Goal: Task Accomplishment & Management: Manage account settings

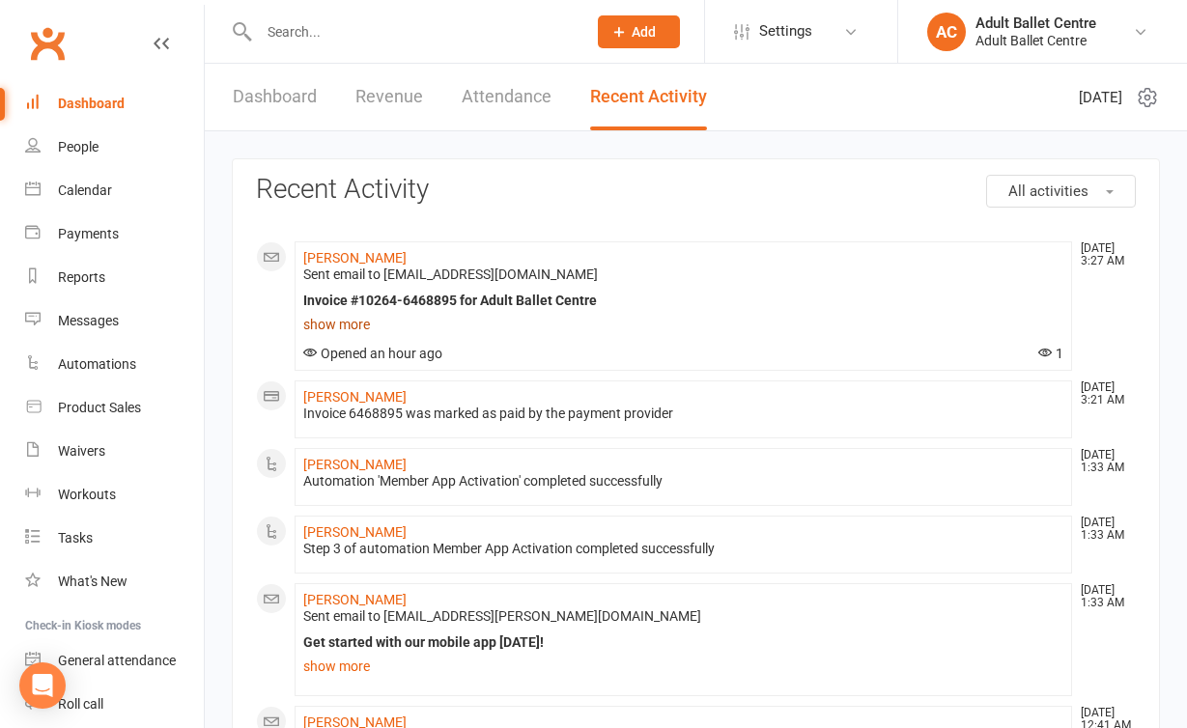
click at [337, 333] on link "show more" at bounding box center [683, 324] width 760 height 27
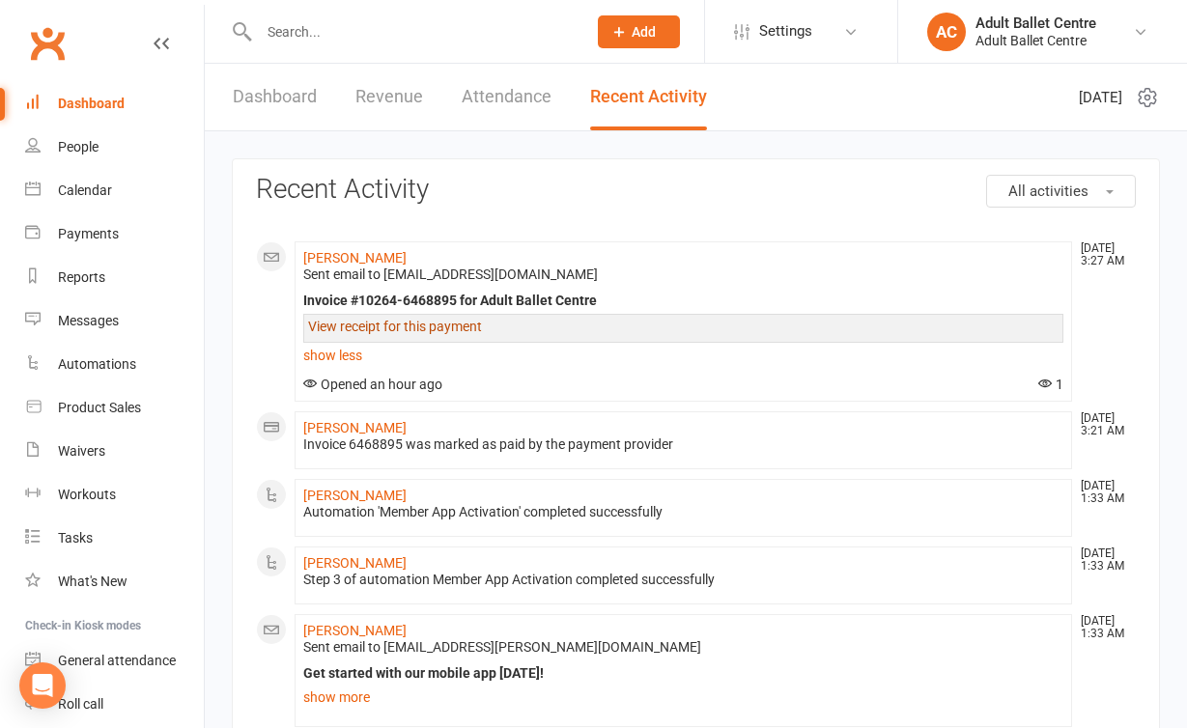
click at [337, 332] on link "View receipt for this payment" at bounding box center [395, 326] width 174 height 15
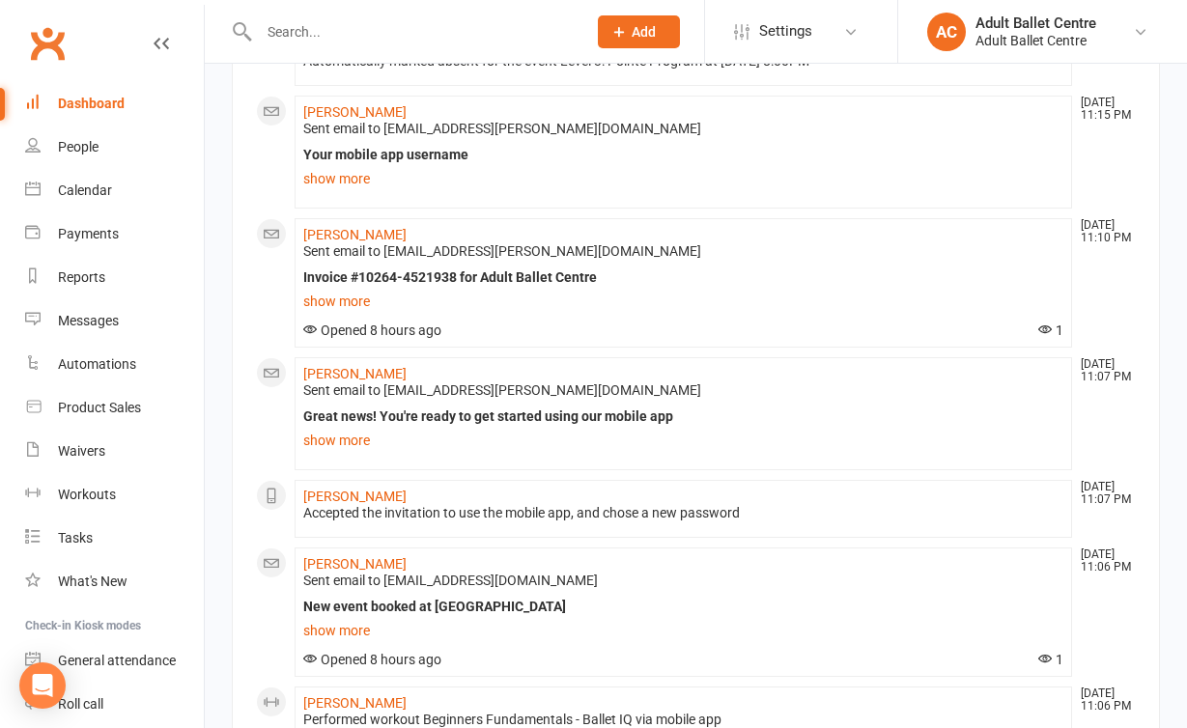
scroll to position [1173, 0]
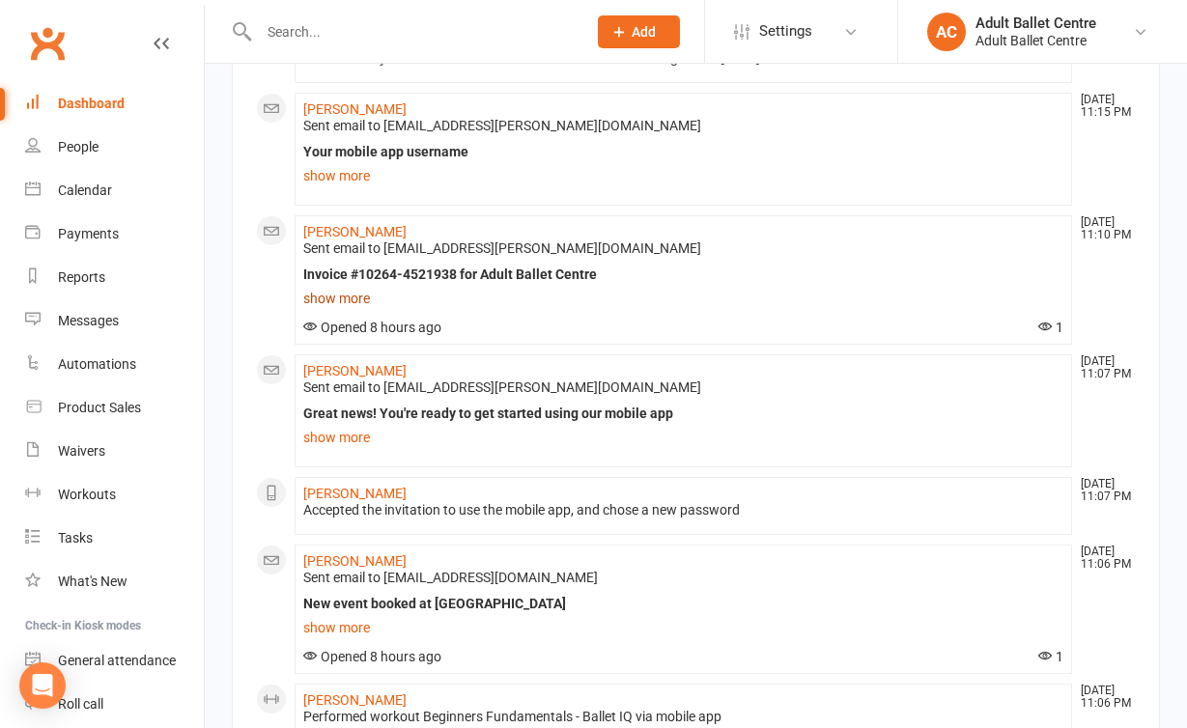
click at [330, 294] on link "show more" at bounding box center [683, 298] width 760 height 27
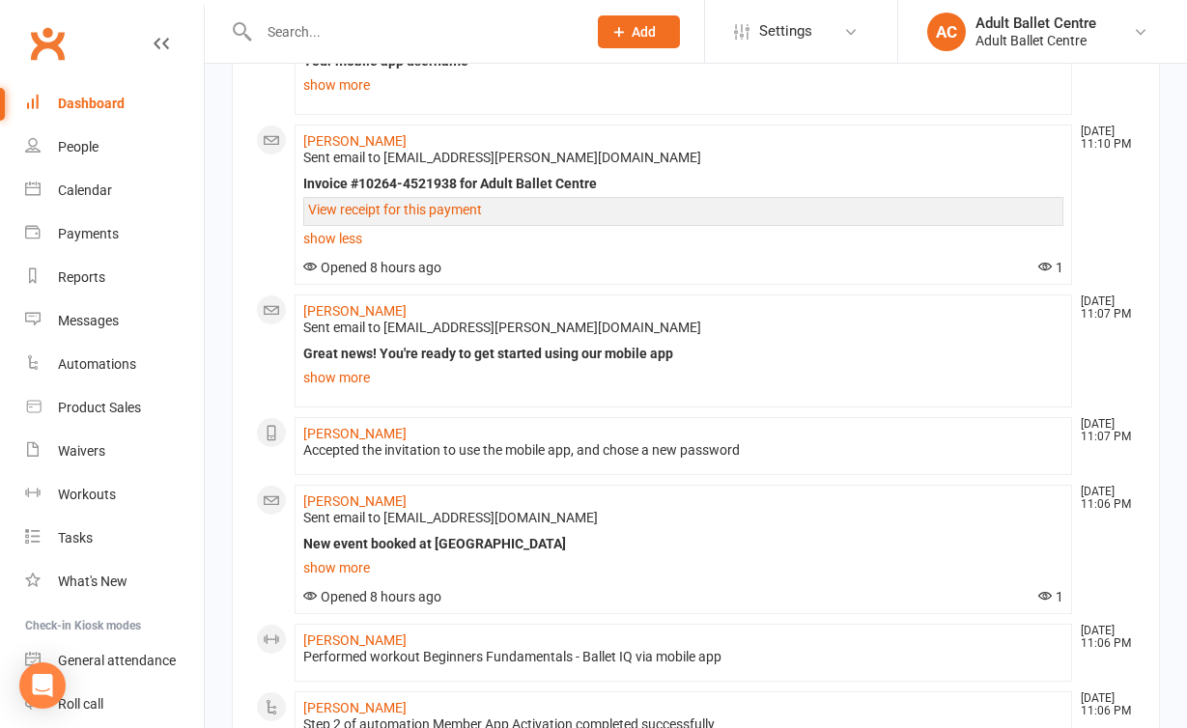
scroll to position [1262, 0]
click at [359, 207] on link "View receipt for this payment" at bounding box center [395, 210] width 174 height 15
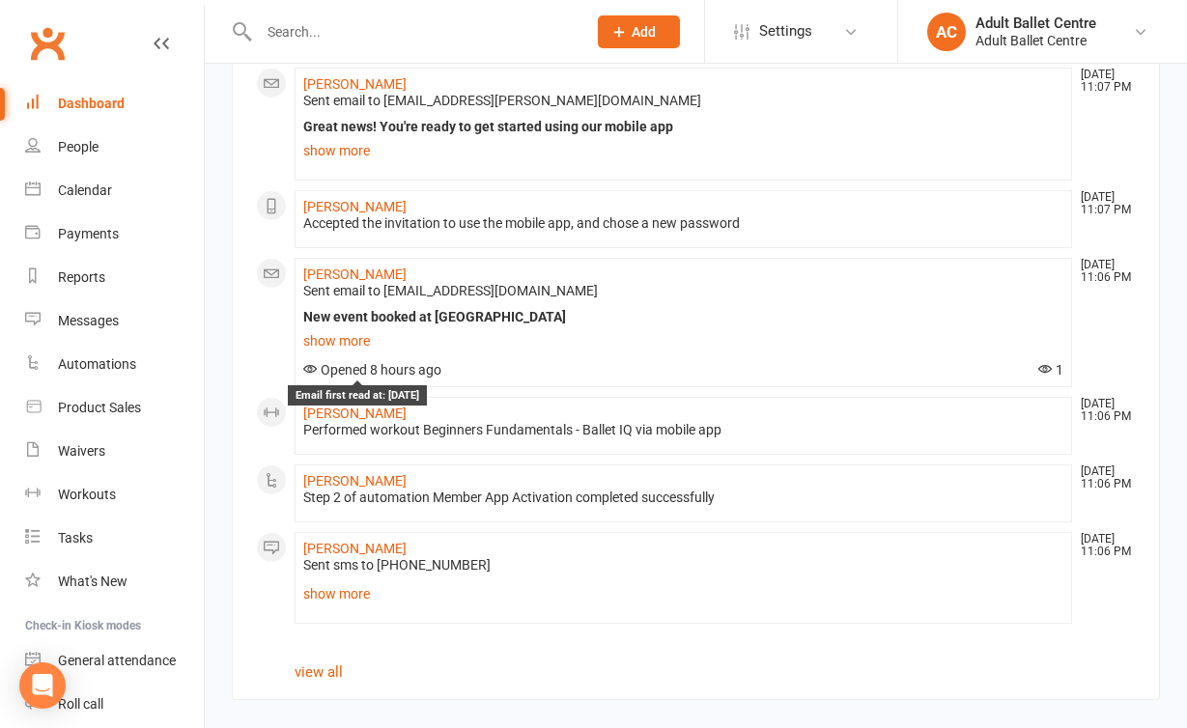
scroll to position [1506, 0]
click at [307, 664] on link "view all" at bounding box center [319, 672] width 48 height 17
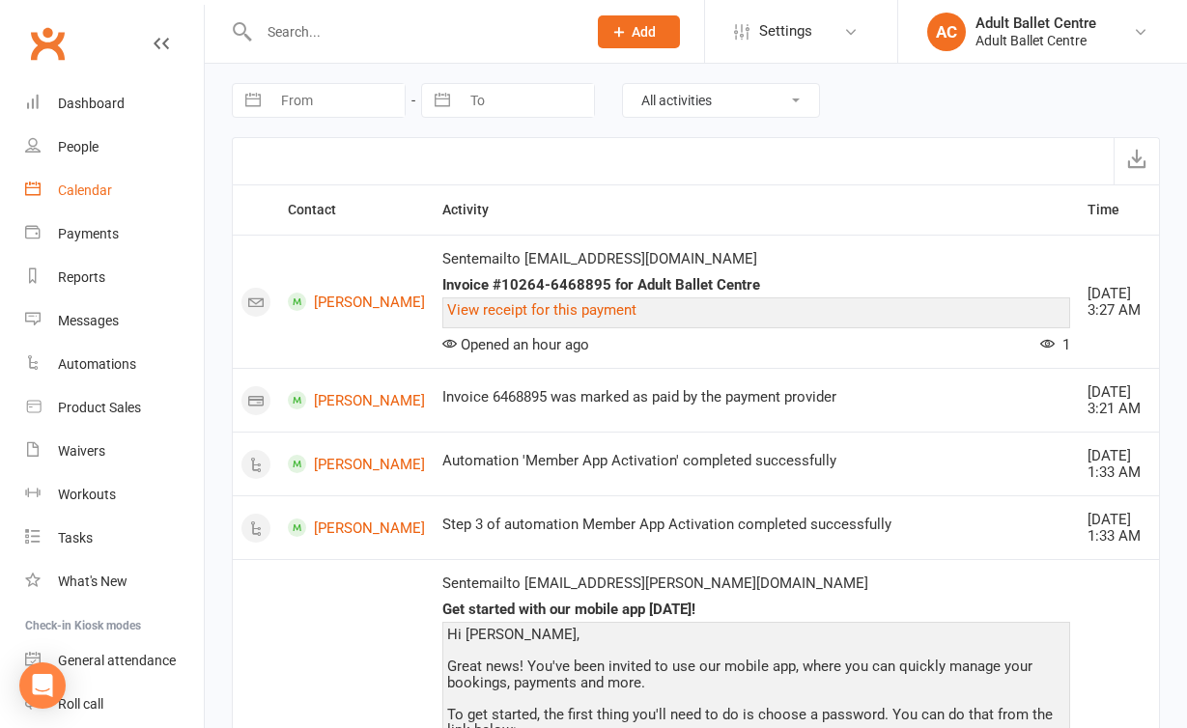
click at [94, 202] on link "Calendar" at bounding box center [114, 190] width 179 height 43
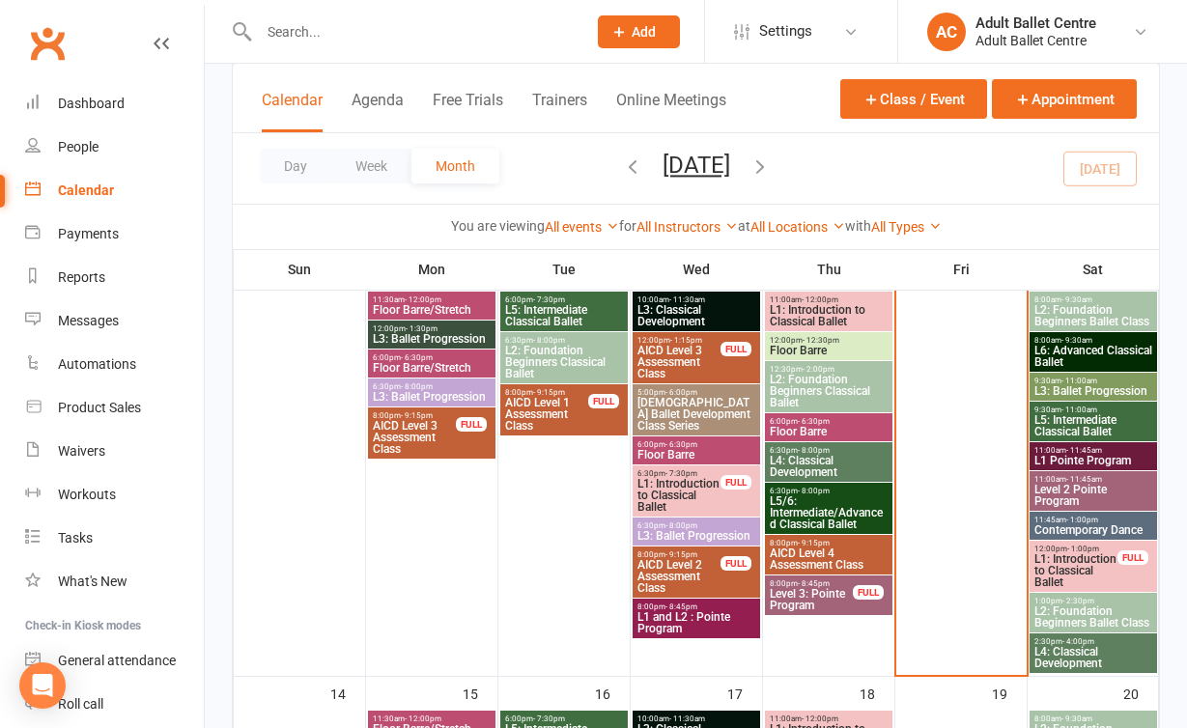
scroll to position [660, 0]
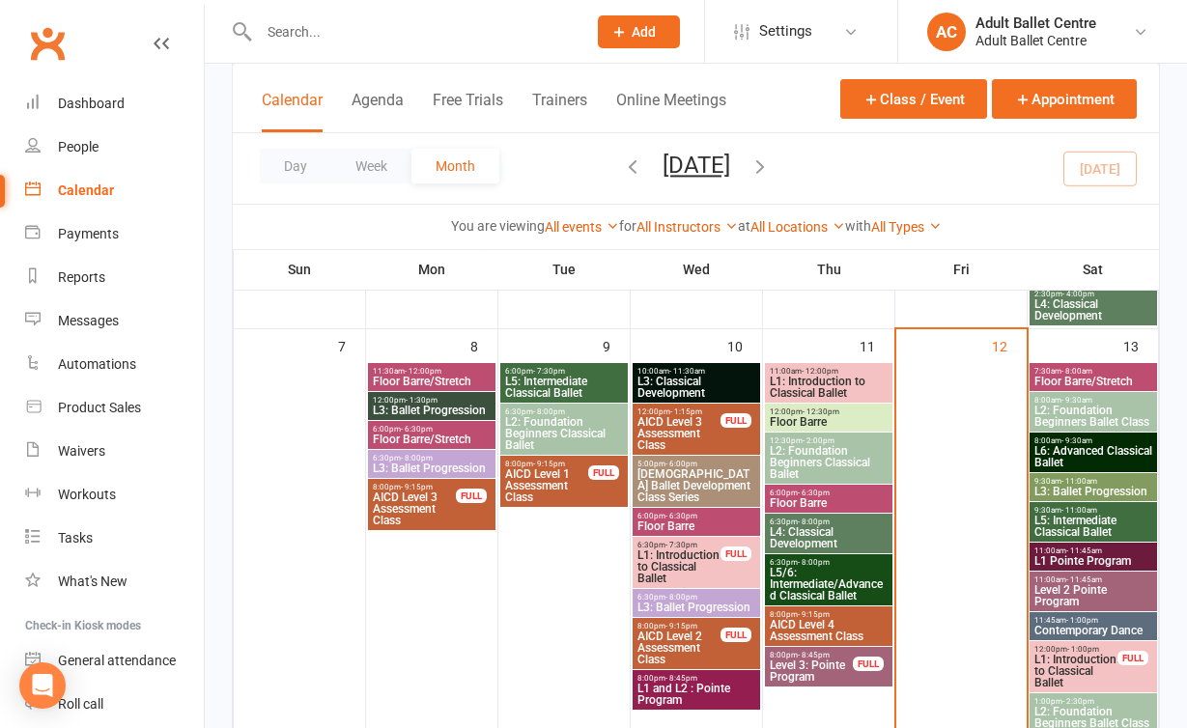
scroll to position [539, 0]
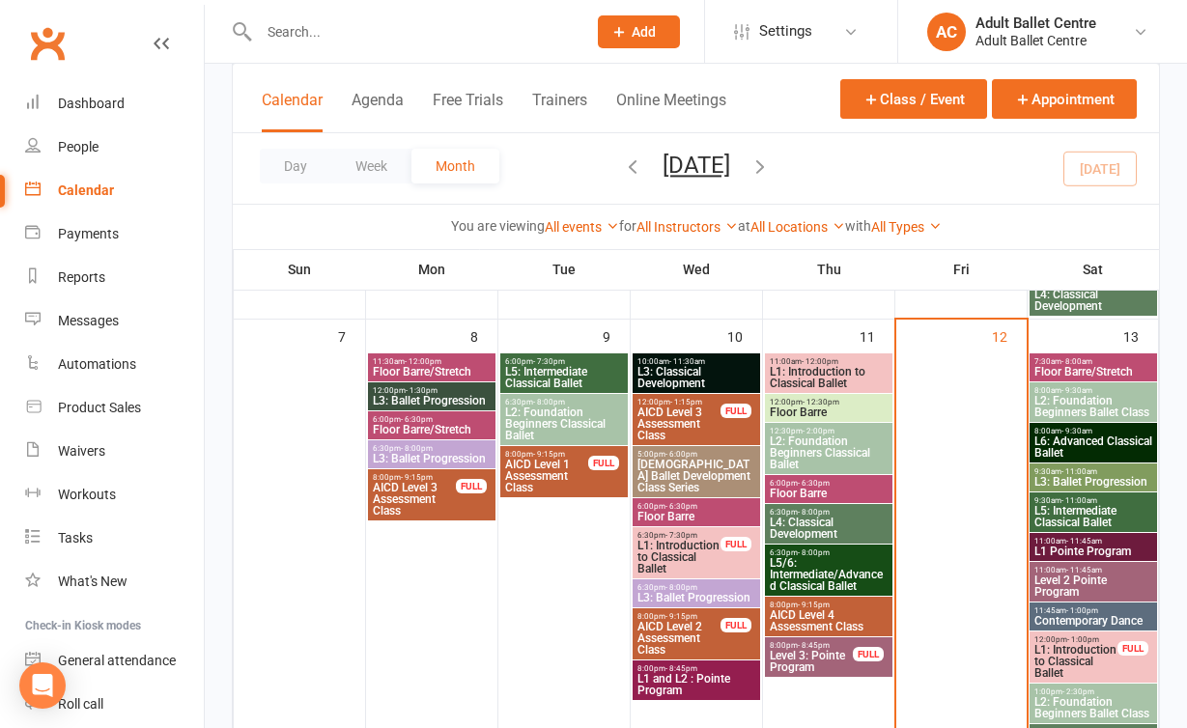
click at [799, 537] on span "L4: Classical Development" at bounding box center [829, 528] width 120 height 23
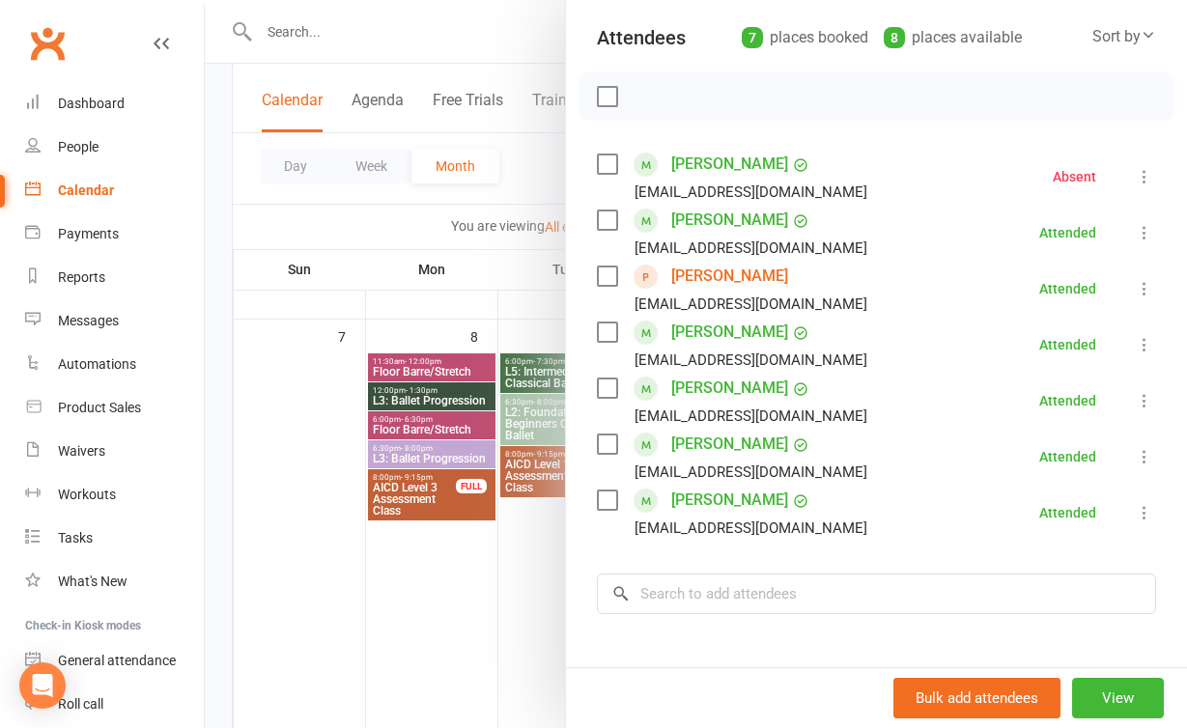
scroll to position [250, 0]
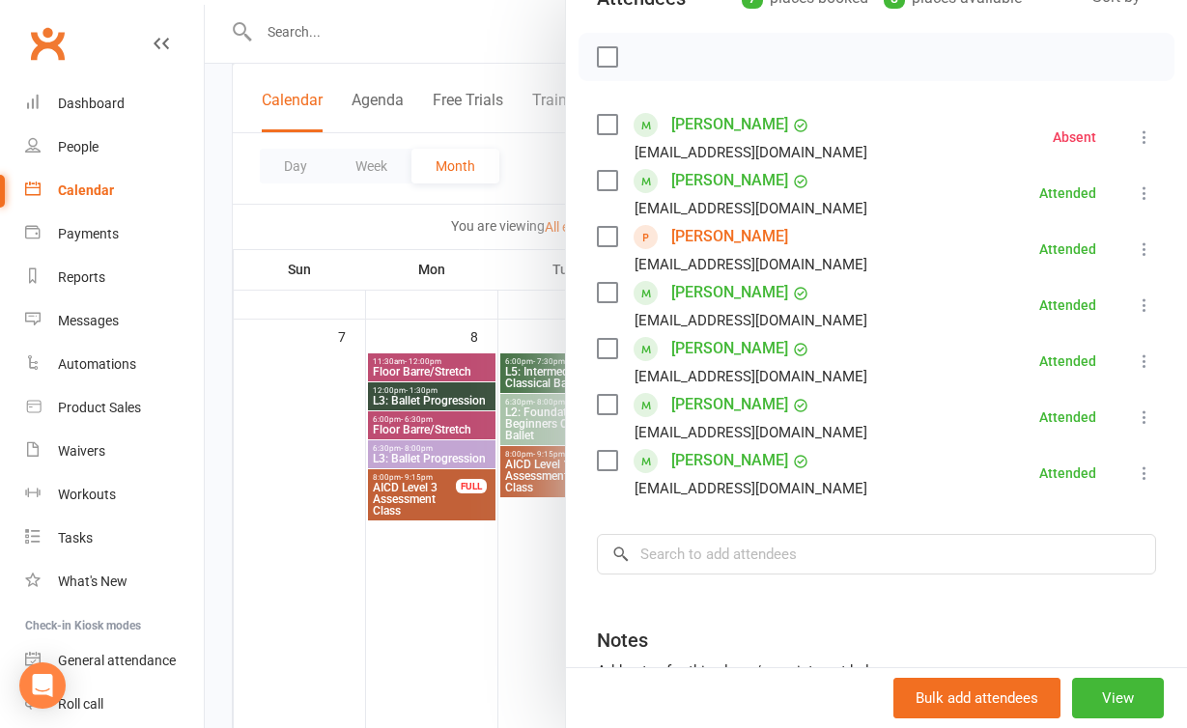
click at [595, 485] on div "Class kiosk mode Roll call 6:30 PM - 8:00 PM, [DATE] with Adult Ballet Centre, …" at bounding box center [876, 340] width 621 height 1016
click at [546, 557] on div at bounding box center [696, 364] width 982 height 728
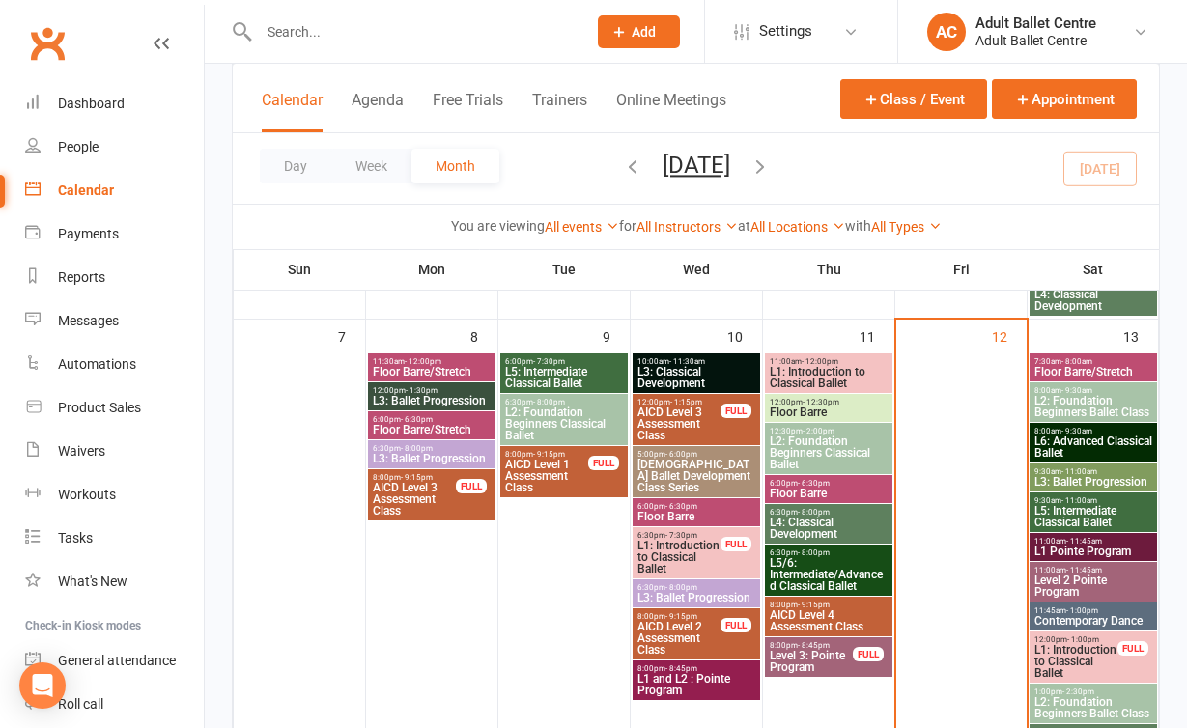
click at [806, 579] on span "L5/6: Intermediate/Advanced Classical Ballet" at bounding box center [829, 574] width 120 height 35
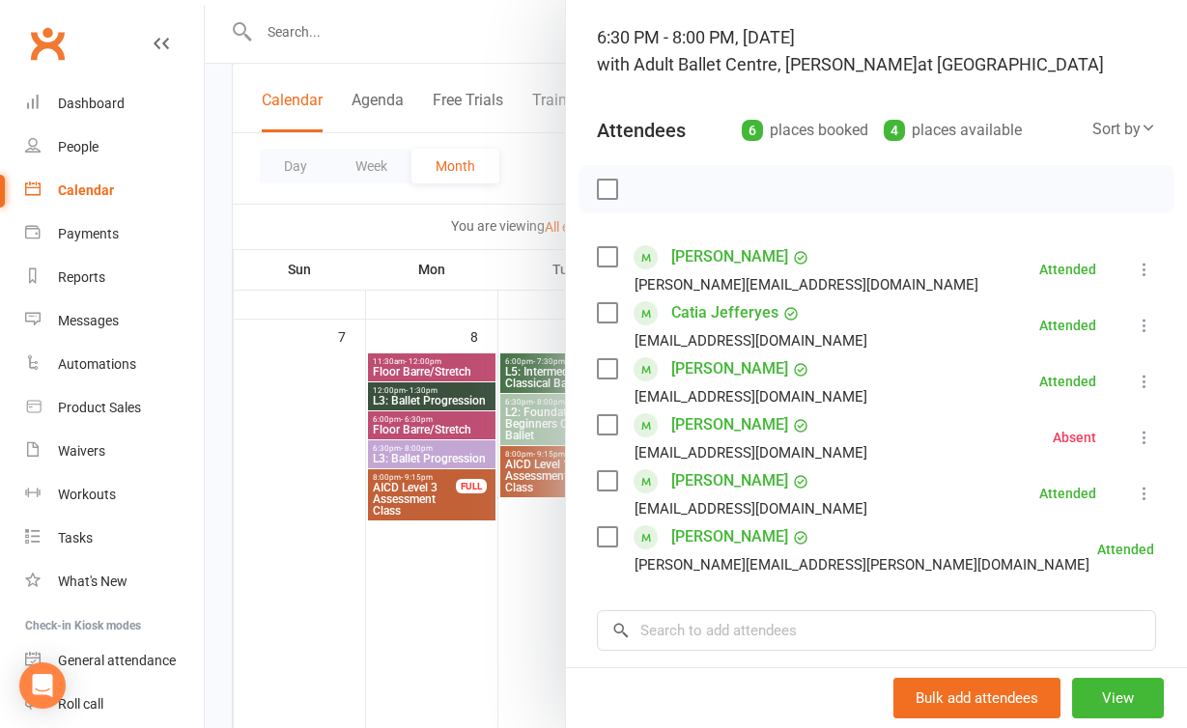
scroll to position [119, 0]
click at [479, 590] on div at bounding box center [696, 364] width 982 height 728
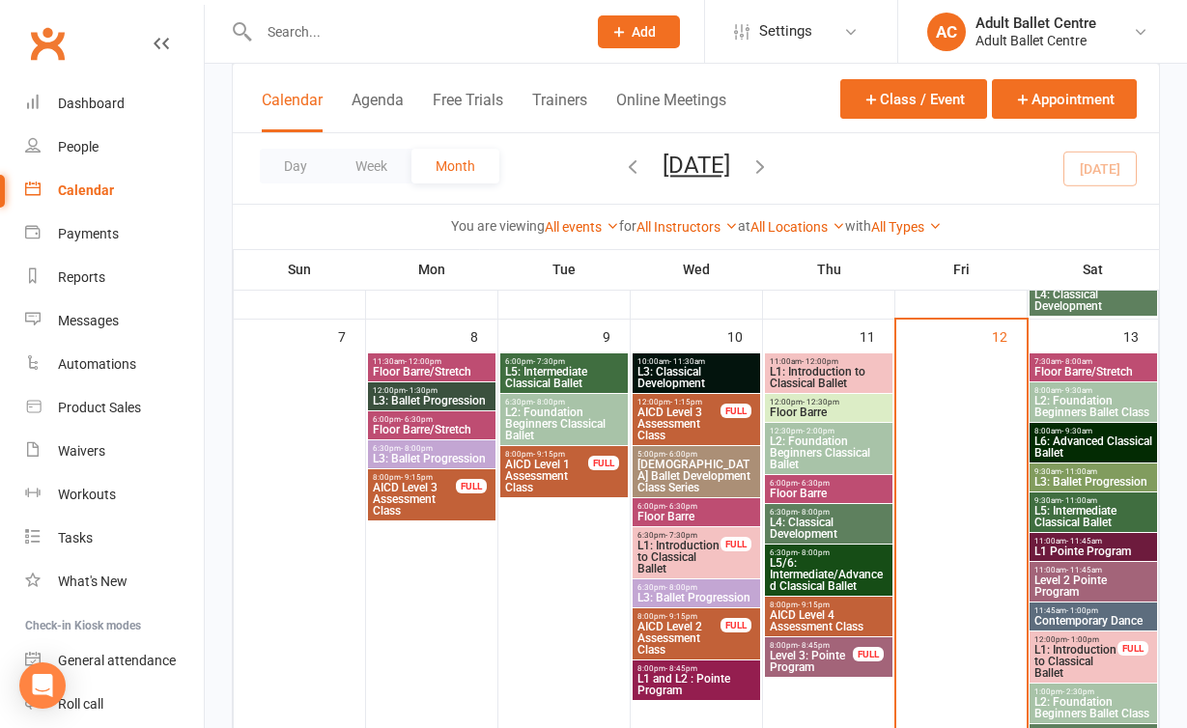
click at [1094, 370] on span "Floor Barre/Stretch" at bounding box center [1093, 372] width 120 height 12
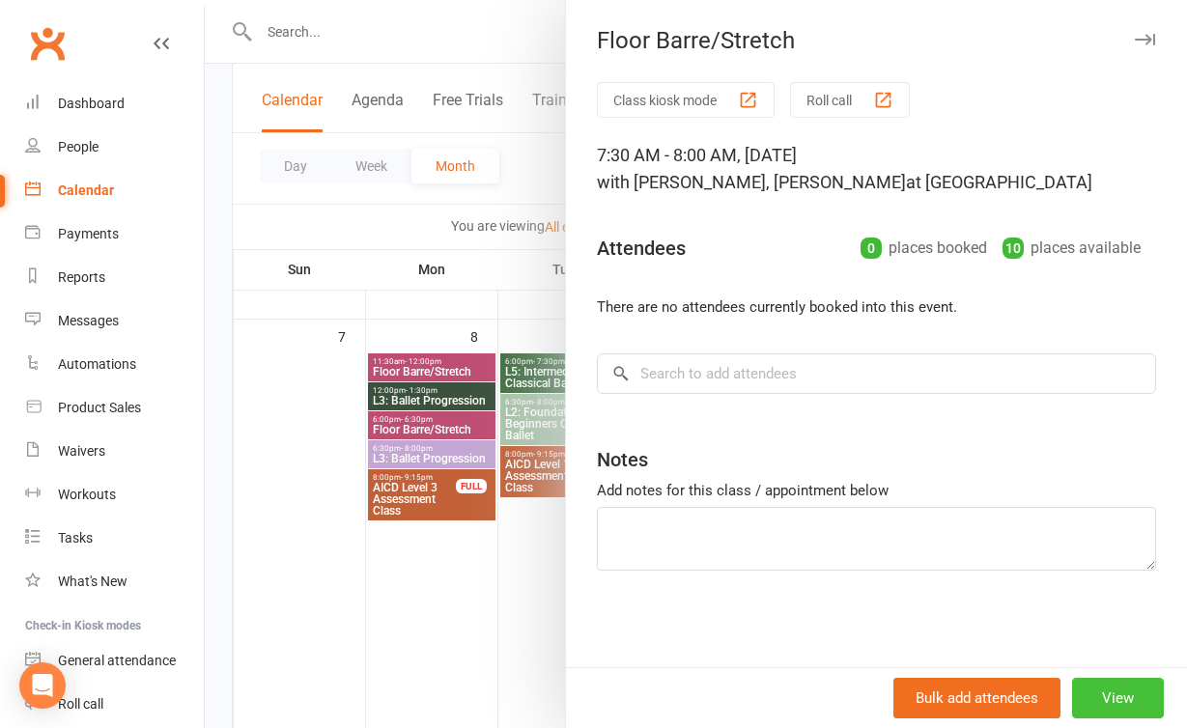
click at [1102, 683] on button "View" at bounding box center [1118, 698] width 92 height 41
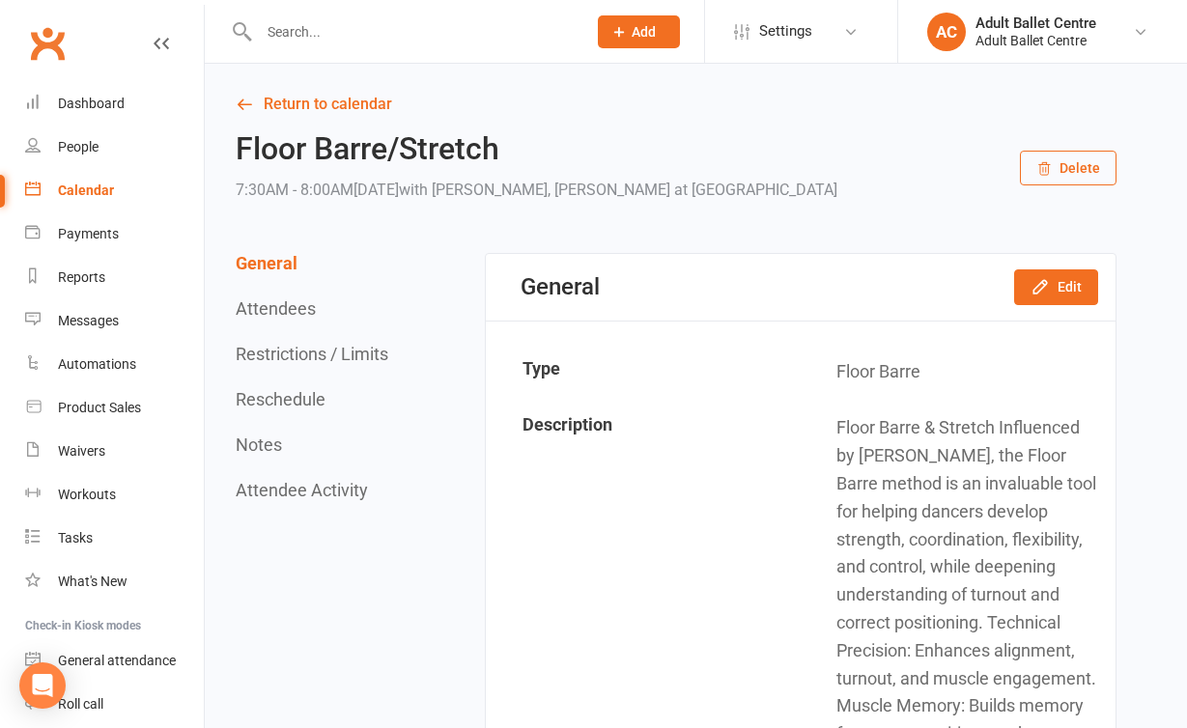
click at [1060, 155] on button "Delete" at bounding box center [1068, 168] width 97 height 35
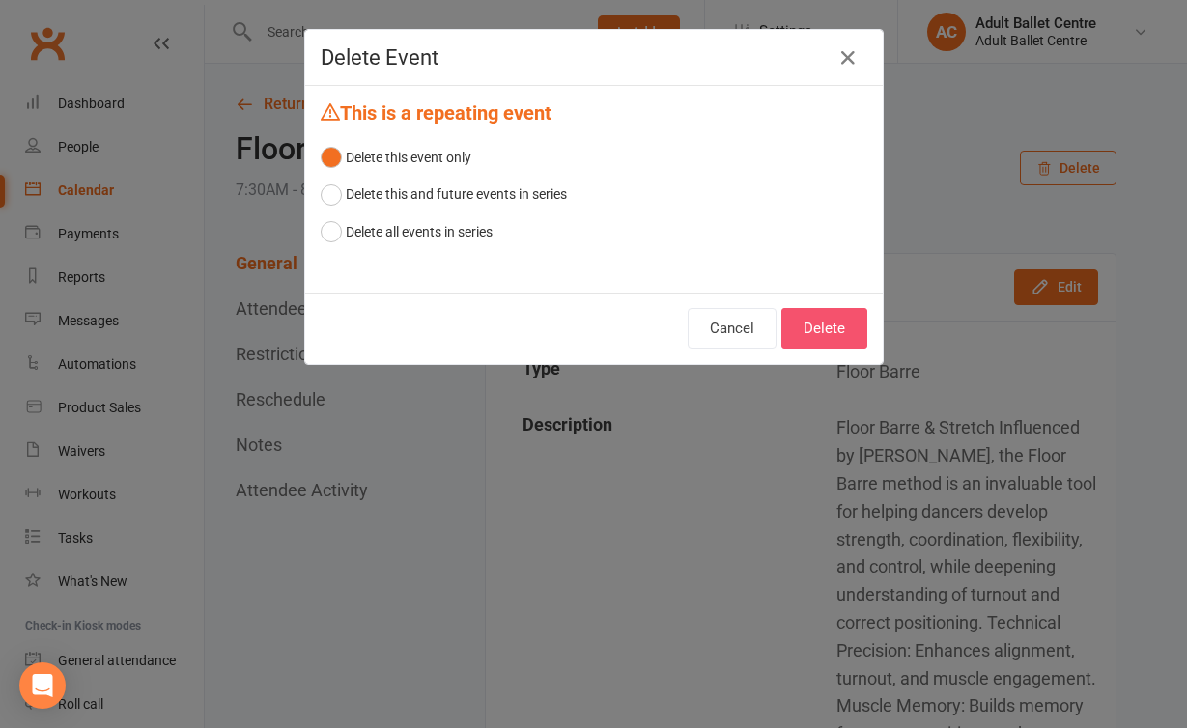
click at [825, 325] on button "Delete" at bounding box center [824, 328] width 86 height 41
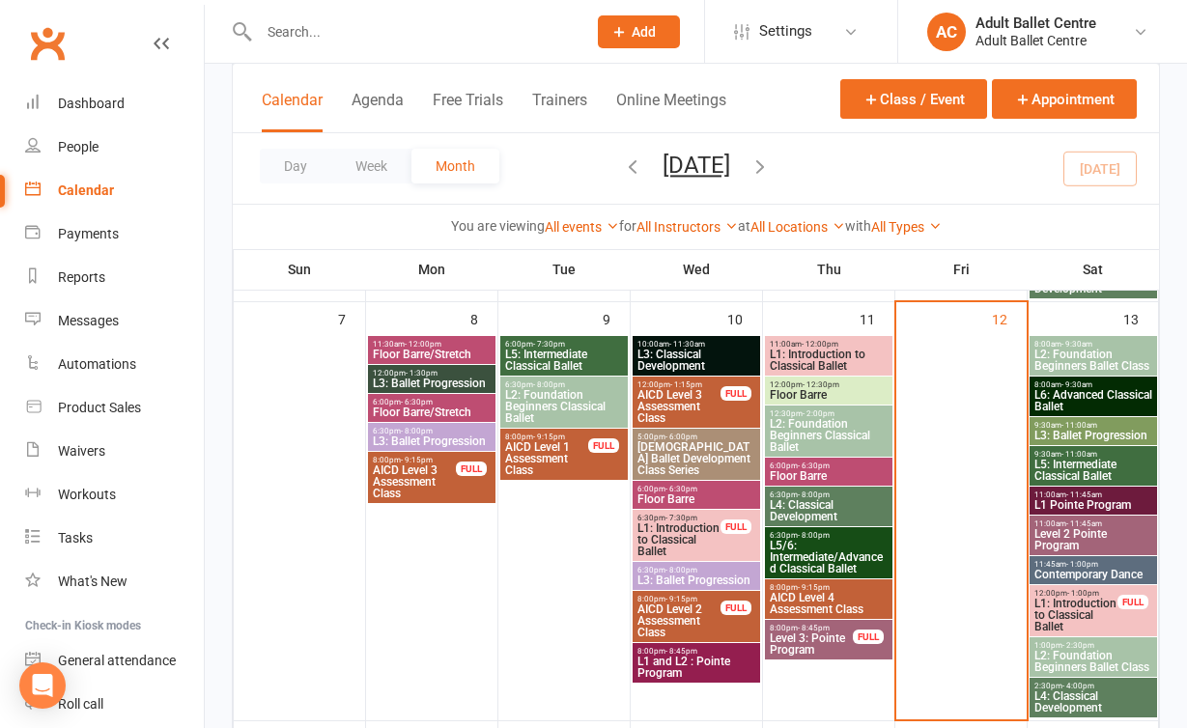
scroll to position [554, 0]
